Goal: Task Accomplishment & Management: Complete application form

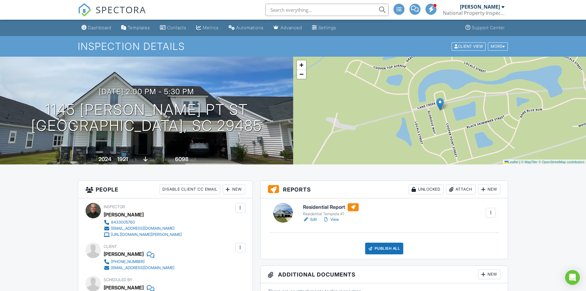
click at [315, 220] on link "Edit" at bounding box center [310, 219] width 14 height 6
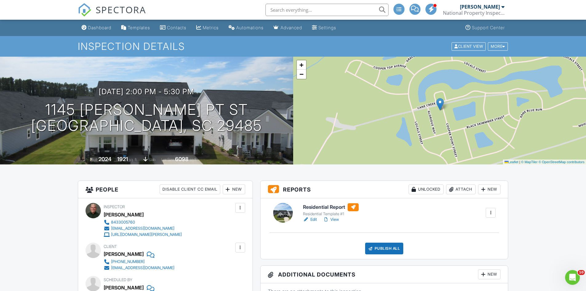
click at [313, 221] on link "Edit" at bounding box center [310, 219] width 14 height 6
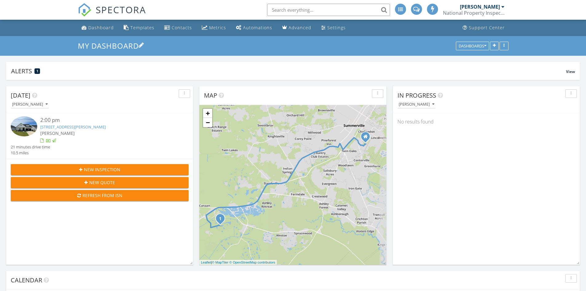
scroll to position [3, 3]
click at [275, 10] on input "text" at bounding box center [326, 10] width 123 height 12
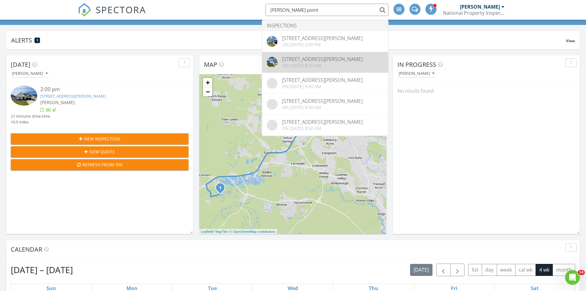
scroll to position [0, 0]
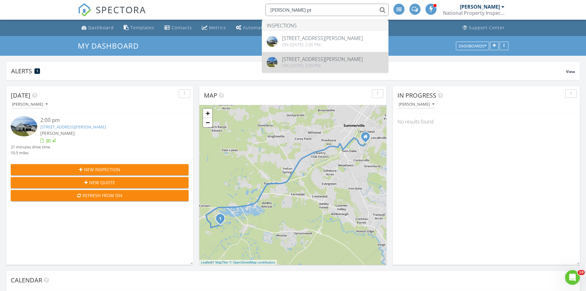
type input "cooper pt"
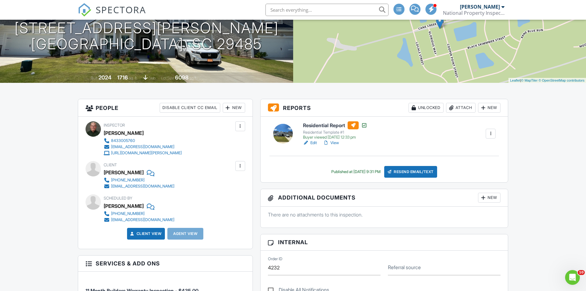
scroll to position [92, 0]
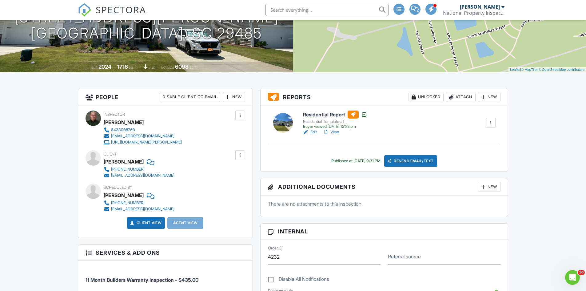
click at [334, 131] on link "View" at bounding box center [331, 132] width 16 height 6
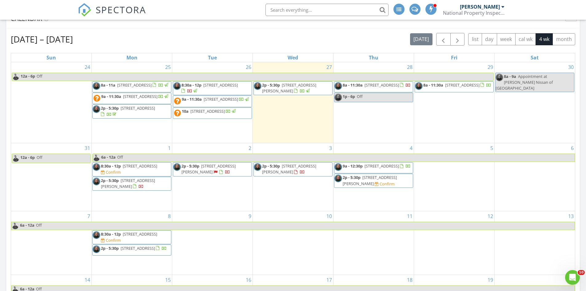
scroll to position [246, 0]
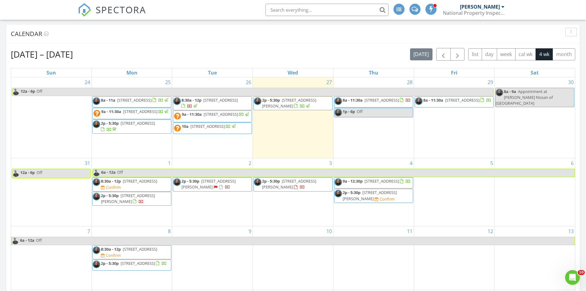
click at [365, 102] on span "148 Post Mill Dr, Summerville 29485" at bounding box center [382, 100] width 34 height 6
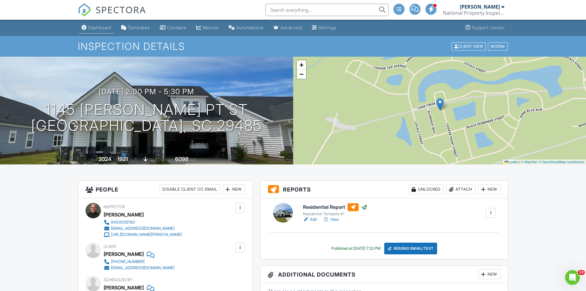
click at [94, 24] on link "Dashboard" at bounding box center [96, 27] width 35 height 11
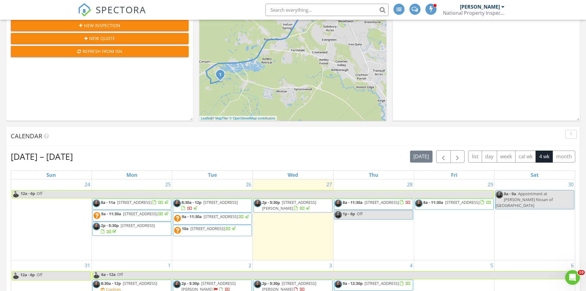
scroll to position [185, 0]
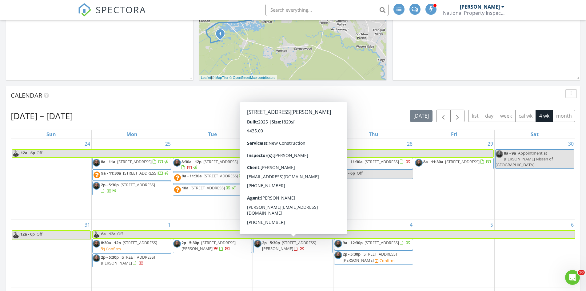
click at [293, 244] on span "[STREET_ADDRESS][PERSON_NAME]" at bounding box center [289, 245] width 54 height 11
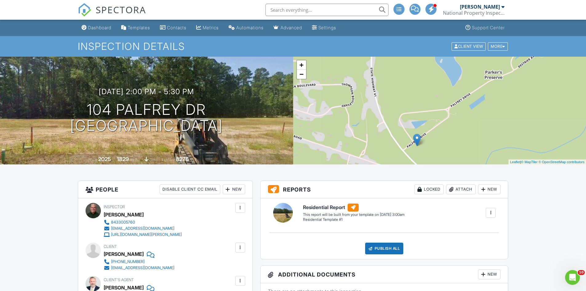
drag, startPoint x: 519, startPoint y: 112, endPoint x: 495, endPoint y: 149, distance: 43.6
click at [495, 149] on div "+ − Leaflet | © MapTiler © OpenStreetMap contributors" at bounding box center [439, 111] width 293 height 108
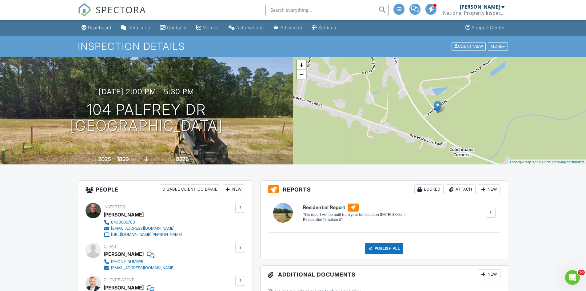
drag, startPoint x: 479, startPoint y: 142, endPoint x: 499, endPoint y: 109, distance: 38.2
click at [499, 109] on div "+ − Leaflet | © MapTiler © OpenStreetMap contributors" at bounding box center [439, 111] width 293 height 108
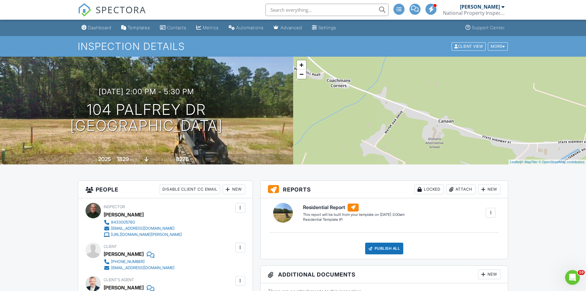
drag, startPoint x: 469, startPoint y: 137, endPoint x: 345, endPoint y: 68, distance: 141.8
click at [345, 68] on div "+ − Leaflet | © MapTiler © OpenStreetMap contributors" at bounding box center [439, 111] width 293 height 108
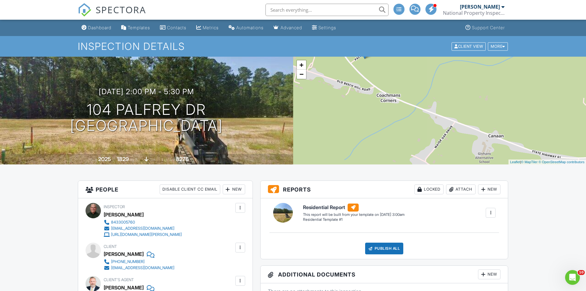
drag, startPoint x: 478, startPoint y: 106, endPoint x: 563, endPoint y: 128, distance: 88.0
click at [563, 128] on div "+ − Leaflet | © MapTiler © OpenStreetMap contributors" at bounding box center [439, 111] width 293 height 108
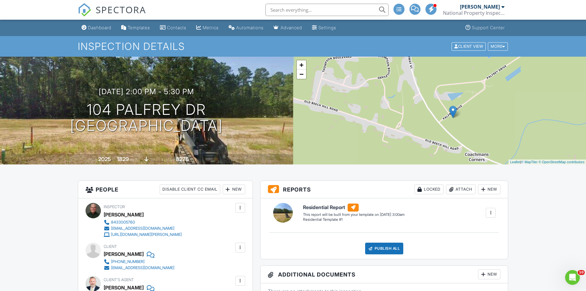
drag, startPoint x: 393, startPoint y: 67, endPoint x: 479, endPoint y: 125, distance: 104.0
click at [479, 125] on div "+ − Leaflet | © MapTiler © OpenStreetMap contributors" at bounding box center [439, 111] width 293 height 108
drag, startPoint x: 233, startPoint y: 125, endPoint x: 91, endPoint y: 110, distance: 143.3
click at [91, 110] on div "09/03/2025 2:00 pm - 5:30 pm 104 Palfrey Dr Ridgeville, SC 29472" at bounding box center [146, 110] width 293 height 46
click at [66, 103] on div "09/03/2025 2:00 pm - 5:30 pm 104 Palfrey Dr Ridgeville, SC 29472" at bounding box center [146, 110] width 293 height 46
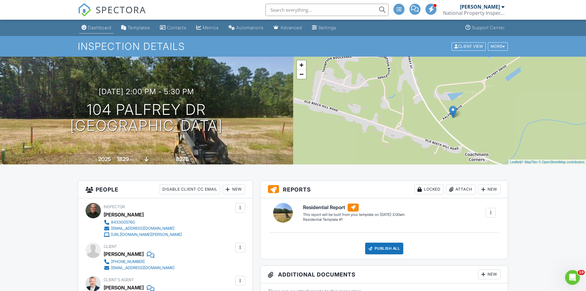
click at [103, 28] on div "Dashboard" at bounding box center [99, 27] width 23 height 5
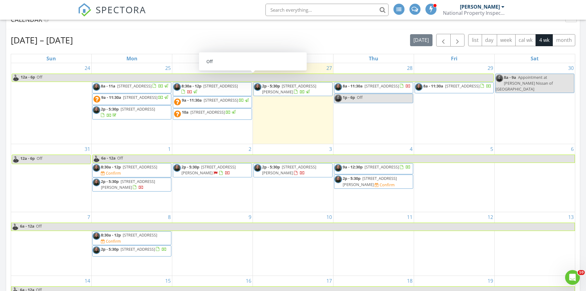
scroll to position [246, 0]
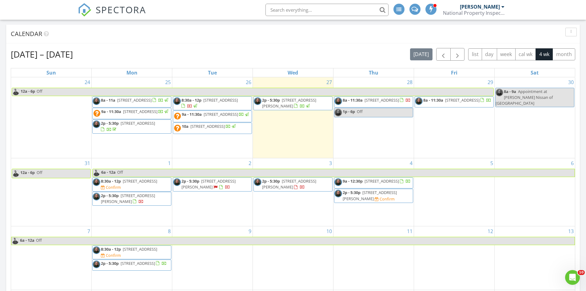
click at [124, 183] on span "[STREET_ADDRESS]" at bounding box center [140, 181] width 34 height 6
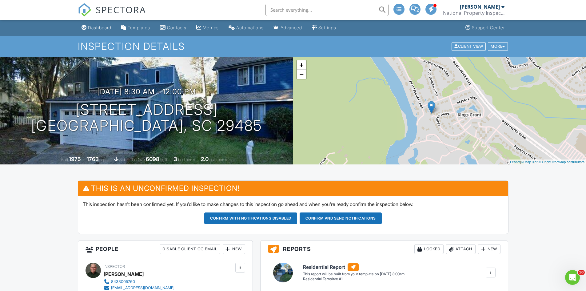
drag, startPoint x: 481, startPoint y: 120, endPoint x: 472, endPoint y: 124, distance: 9.7
click at [472, 124] on div "+ − Leaflet | © MapTiler © OpenStreetMap contributors" at bounding box center [439, 111] width 293 height 108
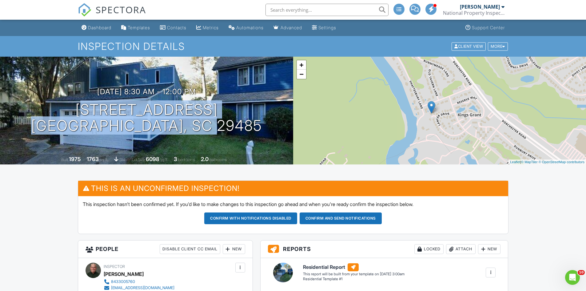
drag, startPoint x: 241, startPoint y: 126, endPoint x: 52, endPoint y: 106, distance: 190.6
click at [47, 108] on div "09/01/2025 8:30 am - 12:00 pm 104 Queens Ct Summerville, SC 29485" at bounding box center [146, 110] width 293 height 46
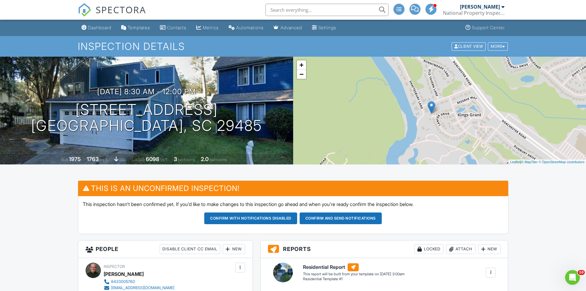
click at [213, 79] on div "09/01/2025 8:30 am - 12:00 pm 104 Queens Ct Summerville, SC 29485 Built 1975 17…" at bounding box center [146, 111] width 293 height 108
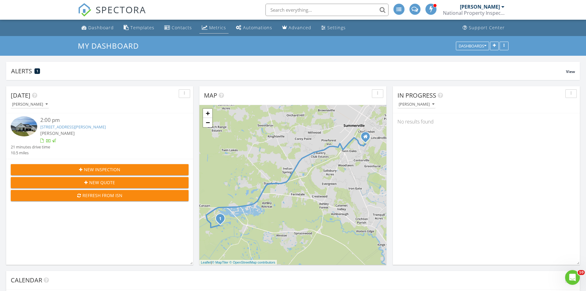
click at [210, 28] on div "Metrics" at bounding box center [217, 28] width 17 height 6
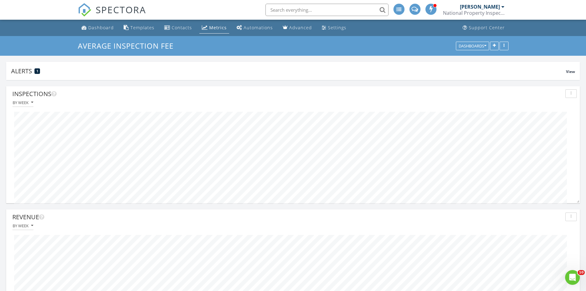
scroll to position [307473, 307047]
click at [97, 27] on div "Dashboard" at bounding box center [101, 28] width 26 height 6
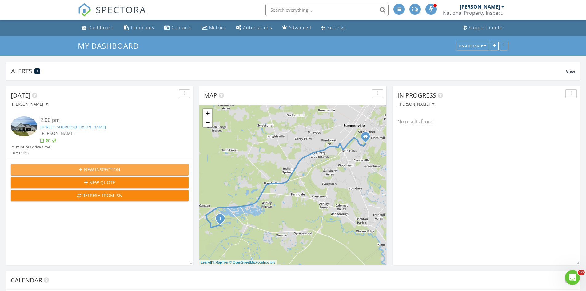
click at [102, 167] on span "New Inspection" at bounding box center [102, 169] width 36 height 6
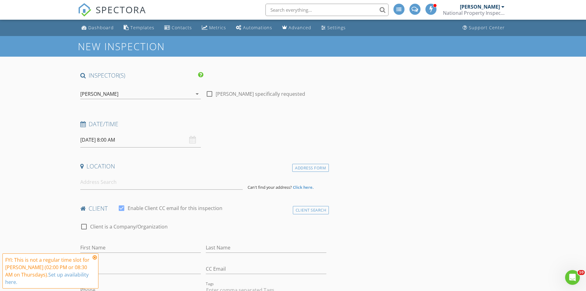
click at [130, 140] on input "08/28/2025 8:00 AM" at bounding box center [140, 139] width 121 height 15
type input "09"
type input "08/28/2025 9:00 AM"
click at [117, 242] on span at bounding box center [116, 242] width 4 height 6
type input "10"
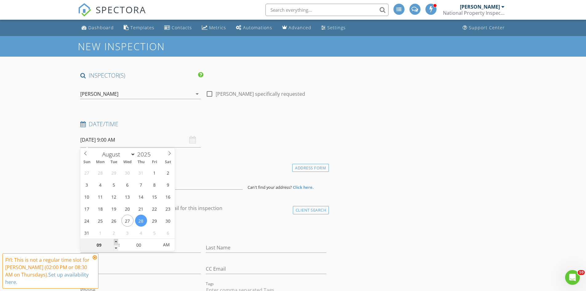
type input "08/28/2025 10:00 AM"
click at [117, 242] on span at bounding box center [116, 242] width 4 height 6
type input "11"
type input "08/28/2025 11:00 AM"
click at [117, 242] on span at bounding box center [116, 242] width 4 height 6
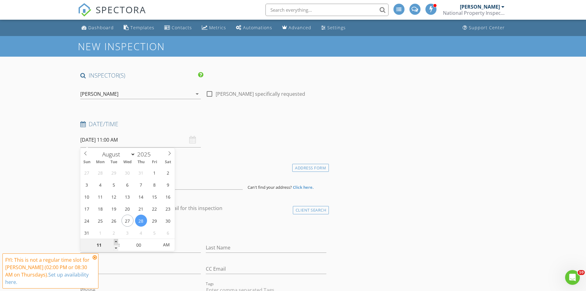
type input "12"
type input "08/28/2025 12:00 PM"
click at [117, 242] on span at bounding box center [116, 242] width 4 height 6
type input "01"
type input "[DATE] 1:00 PM"
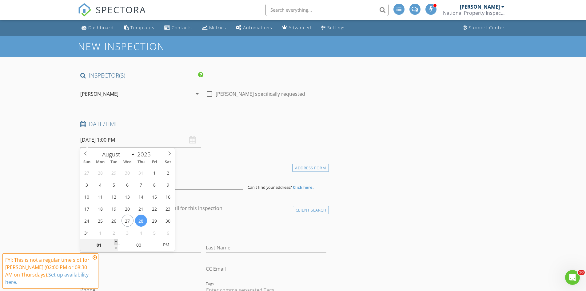
click at [117, 242] on span at bounding box center [116, 242] width 4 height 6
type input "02"
type input "08/28/2025 2:00 PM"
click at [117, 242] on span at bounding box center [116, 242] width 4 height 6
type input "05"
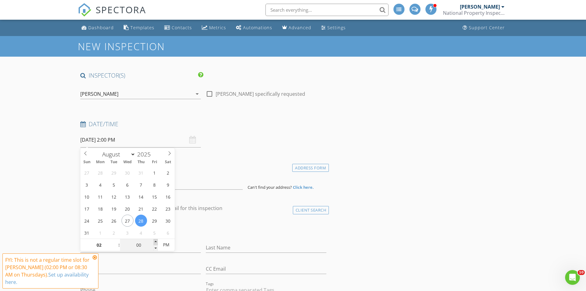
type input "08/28/2025 2:05 PM"
click at [156, 241] on span at bounding box center [156, 242] width 4 height 6
type input "10"
type input "08/28/2025 2:10 PM"
click at [156, 241] on span at bounding box center [156, 242] width 4 height 6
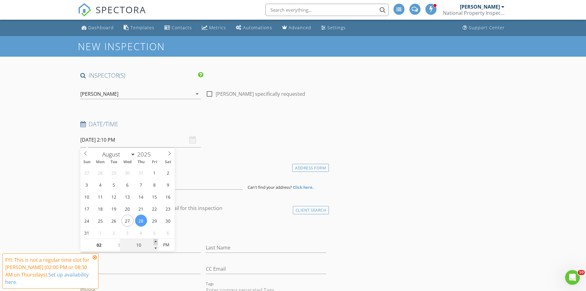
type input "15"
type input "08/28/2025 2:15 PM"
click at [156, 241] on span at bounding box center [156, 242] width 4 height 6
type input "20"
type input "08/28/2025 2:20 PM"
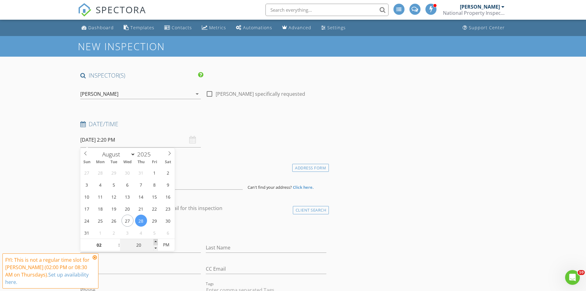
click at [156, 241] on span at bounding box center [156, 242] width 4 height 6
type input "25"
type input "08/28/2025 2:25 PM"
click at [156, 241] on span at bounding box center [156, 242] width 4 height 6
type input "30"
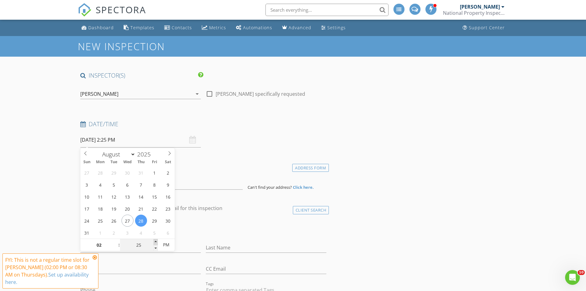
type input "08/28/2025 2:30 PM"
click at [156, 241] on span at bounding box center [156, 242] width 4 height 6
type input "35"
type input "08/28/2025 2:35 PM"
click at [155, 240] on span at bounding box center [156, 242] width 4 height 6
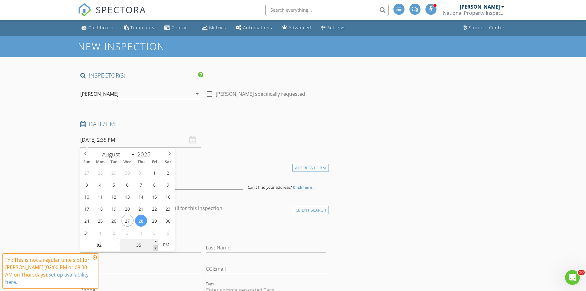
type input "30"
type input "08/28/2025 2:30 PM"
click at [154, 247] on span at bounding box center [156, 248] width 4 height 6
click at [213, 181] on input at bounding box center [161, 181] width 162 height 15
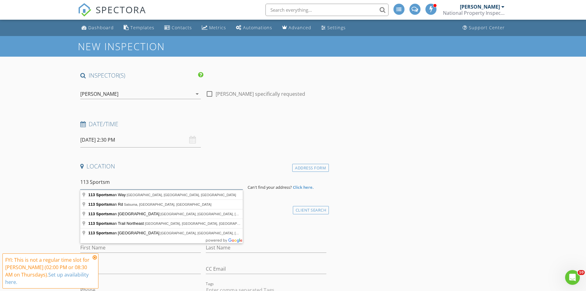
click at [86, 183] on input "113 Sportsm" at bounding box center [161, 181] width 162 height 15
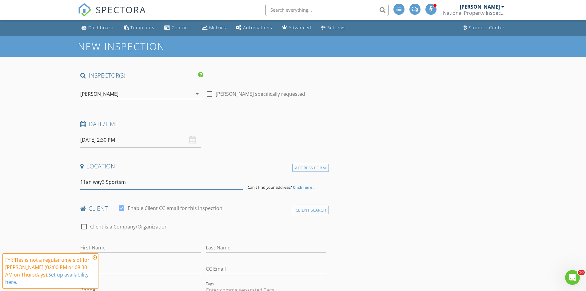
drag, startPoint x: 127, startPoint y: 181, endPoint x: 81, endPoint y: 185, distance: 46.0
click at [81, 185] on input "11an way3 Sportsm" at bounding box center [161, 181] width 162 height 15
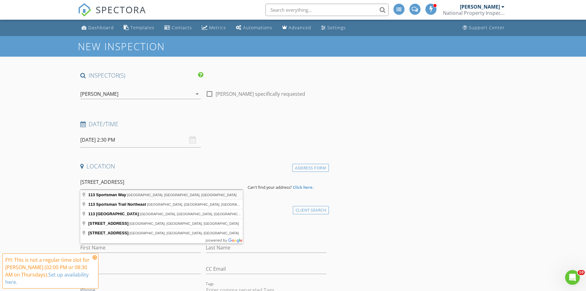
type input "113 Sportsman Way, Summerville, SC, USA"
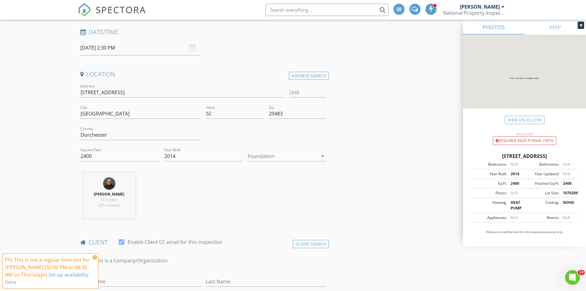
scroll to position [92, 0]
click at [323, 157] on icon "arrow_drop_down" at bounding box center [322, 155] width 7 height 7
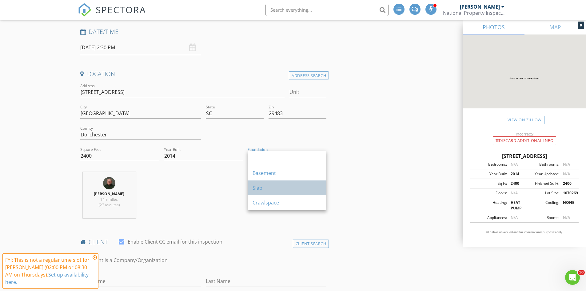
click at [256, 187] on div "Slab" at bounding box center [287, 187] width 69 height 7
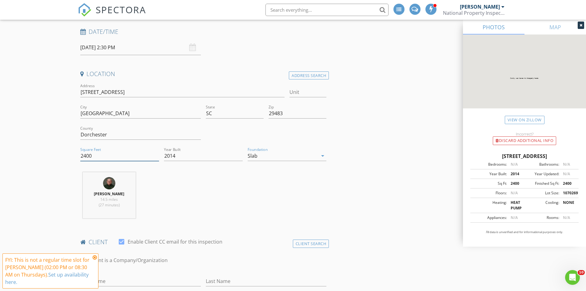
drag, startPoint x: 96, startPoint y: 157, endPoint x: 80, endPoint y: 158, distance: 16.3
click at [80, 158] on div "Square Feet 2400" at bounding box center [120, 156] width 84 height 21
type input "18250"
click at [96, 257] on icon at bounding box center [95, 257] width 4 height 5
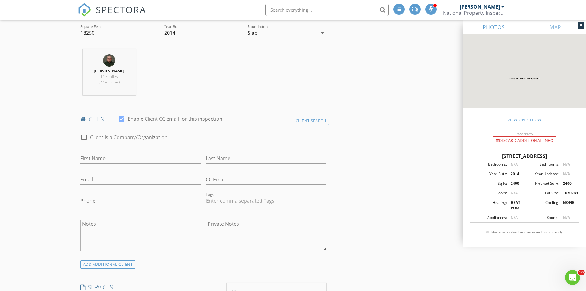
scroll to position [215, 0]
click at [80, 156] on input "First Name" at bounding box center [140, 158] width 121 height 10
type input "NPI"
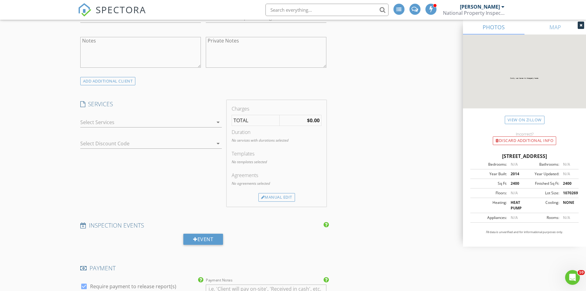
scroll to position [400, 0]
type input "Scarpello Consulting"
click at [103, 120] on div at bounding box center [146, 120] width 133 height 10
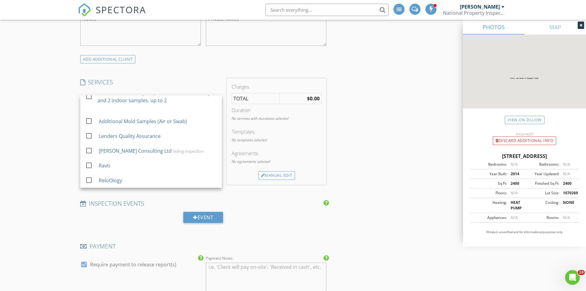
scroll to position [431, 0]
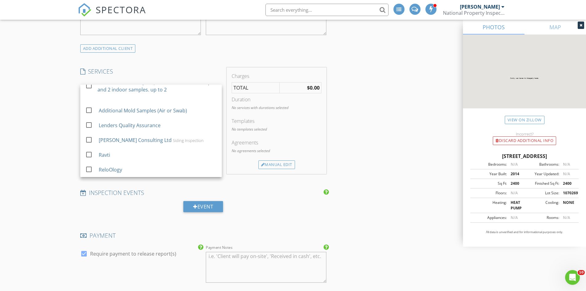
click at [123, 74] on h4 "SERVICES" at bounding box center [151, 71] width 142 height 8
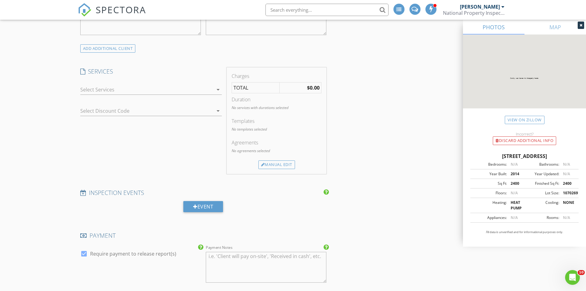
click at [83, 89] on div at bounding box center [146, 90] width 133 height 10
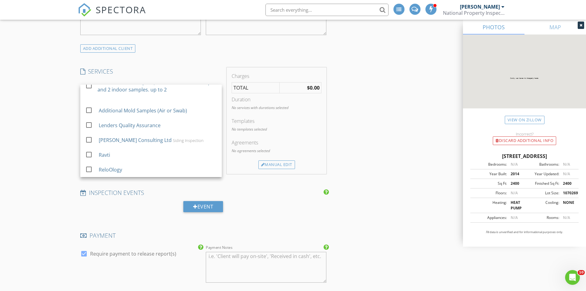
click at [128, 65] on div "INSPECTOR(S) check_box Mike Mankin PRIMARY check_box_outline_blank Brian King M…" at bounding box center [203, 159] width 251 height 1036
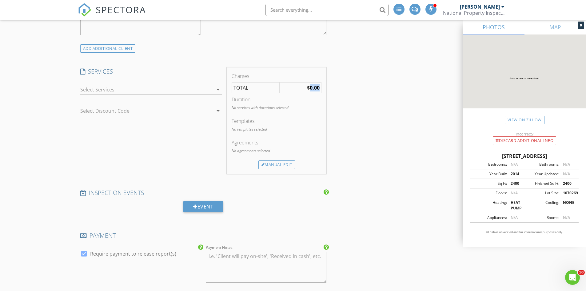
drag, startPoint x: 319, startPoint y: 88, endPoint x: 309, endPoint y: 90, distance: 10.6
click at [309, 90] on strong "$0.00" at bounding box center [313, 87] width 13 height 7
click at [269, 164] on div "Manual Edit" at bounding box center [276, 164] width 37 height 9
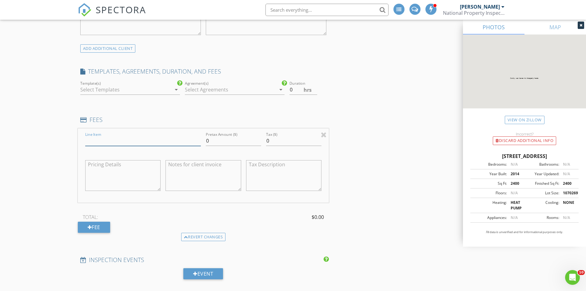
drag, startPoint x: 109, startPoint y: 140, endPoint x: 98, endPoint y: 142, distance: 11.8
click at [98, 142] on input "Line Item" at bounding box center [143, 141] width 116 height 10
type input "NPI Cost Seg Inspection"
click at [209, 141] on input "0" at bounding box center [233, 141] width 55 height 10
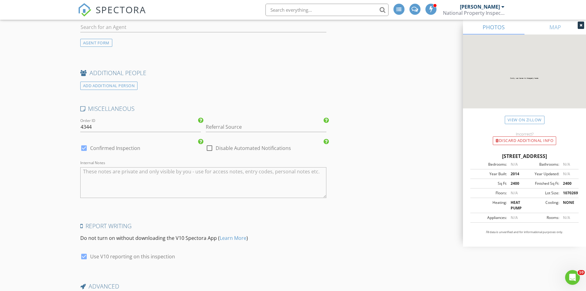
scroll to position [892, 0]
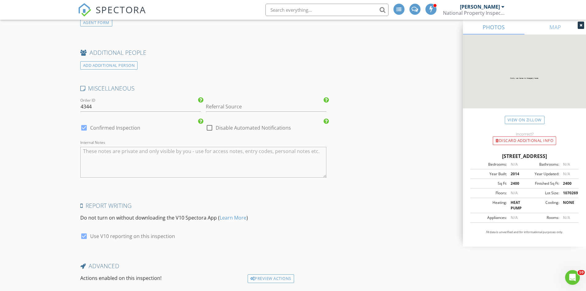
type input "250.00"
click at [209, 127] on div at bounding box center [209, 127] width 10 height 10
checkbox input "true"
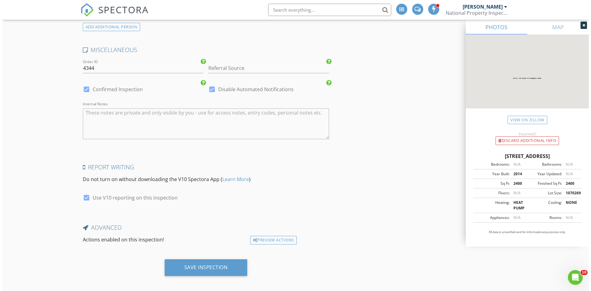
scroll to position [935, 0]
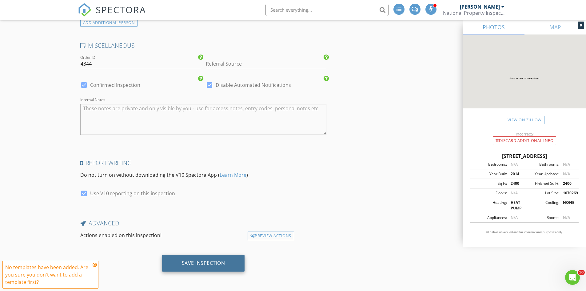
click at [202, 263] on div "Save Inspection" at bounding box center [203, 263] width 43 height 6
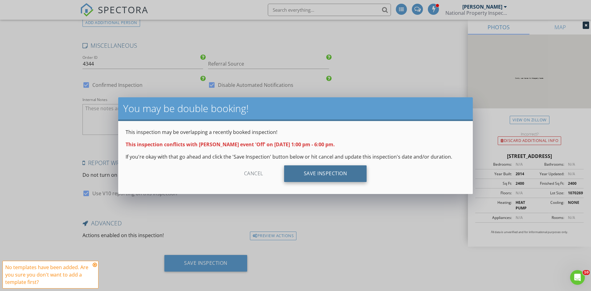
click at [323, 174] on div "Save Inspection" at bounding box center [325, 173] width 83 height 17
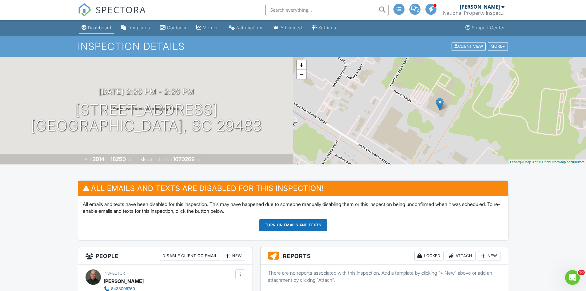
click at [98, 27] on div "Dashboard" at bounding box center [99, 27] width 23 height 5
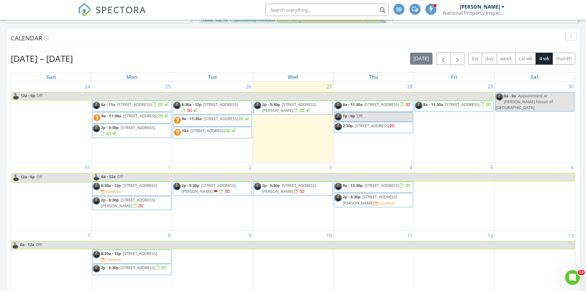
scroll to position [246, 0]
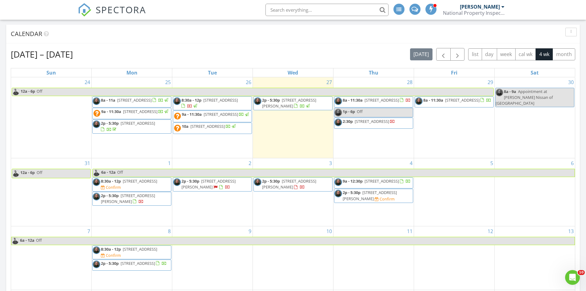
click at [368, 114] on link "1p - 6p Off" at bounding box center [373, 113] width 79 height 10
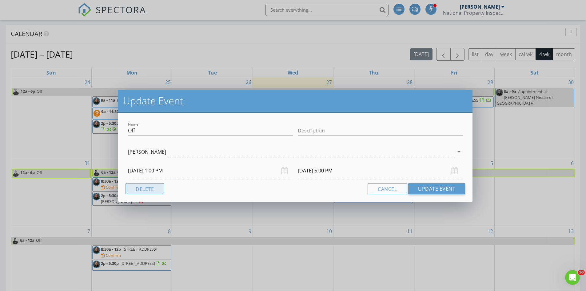
click at [146, 187] on button "Delete" at bounding box center [145, 188] width 38 height 11
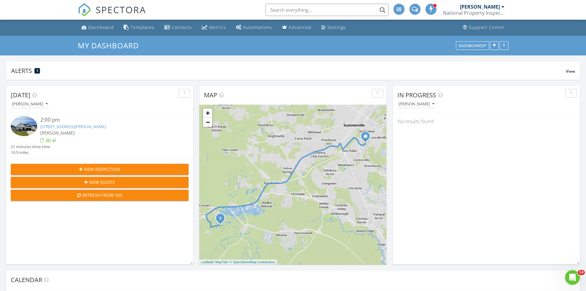
scroll to position [0, 0]
click at [213, 29] on div "Metrics" at bounding box center [217, 28] width 17 height 6
